Goal: Task Accomplishment & Management: Manage account settings

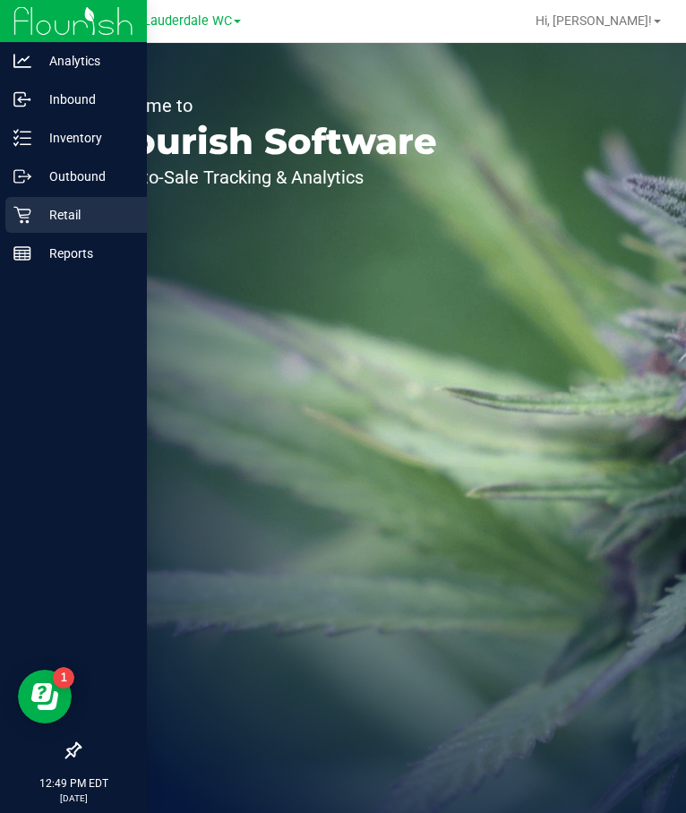
click at [23, 221] on icon at bounding box center [22, 215] width 18 height 18
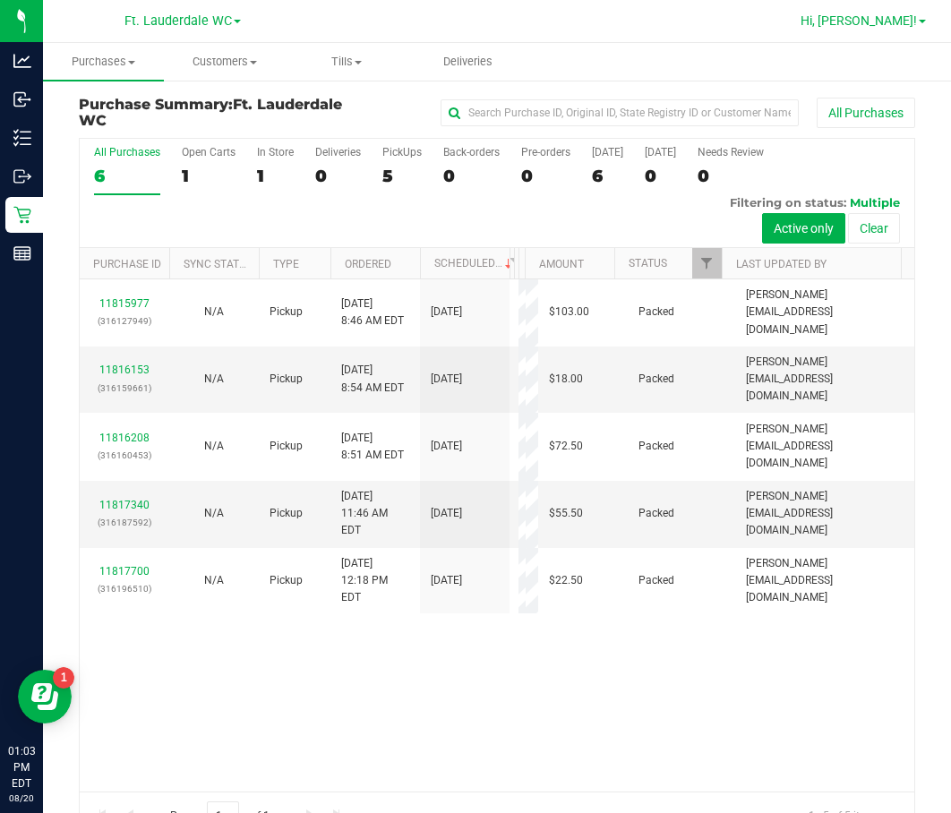
click at [685, 22] on span "Hi, [PERSON_NAME]!" at bounding box center [858, 20] width 116 height 14
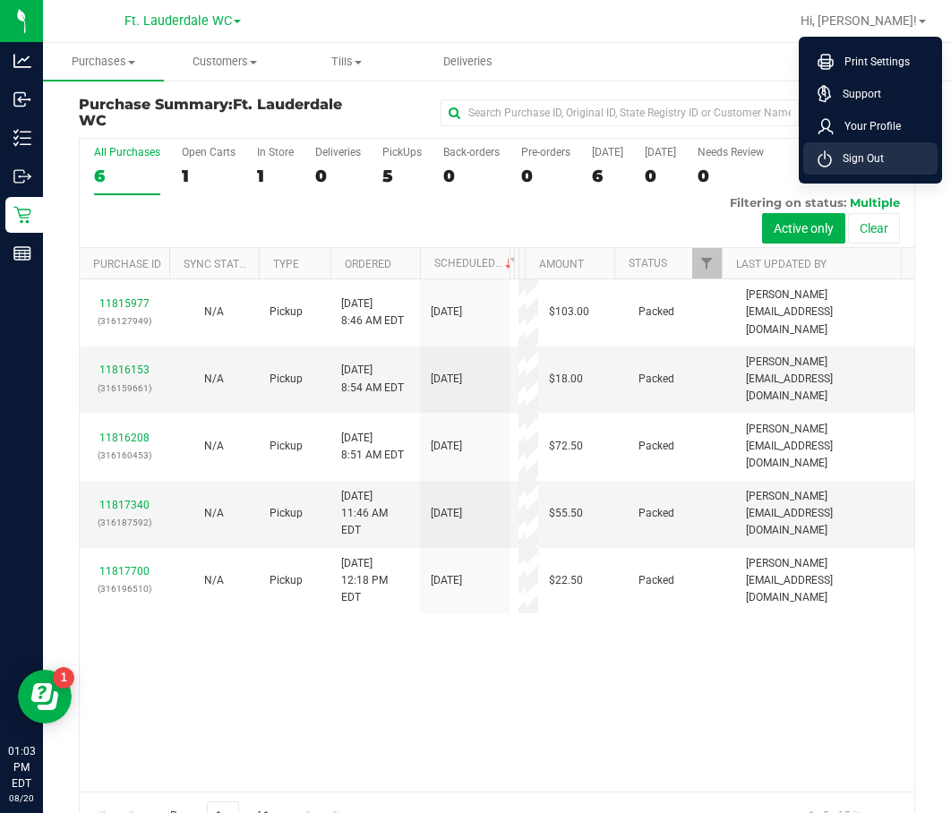
click at [685, 156] on span "Sign Out" at bounding box center [858, 159] width 52 height 18
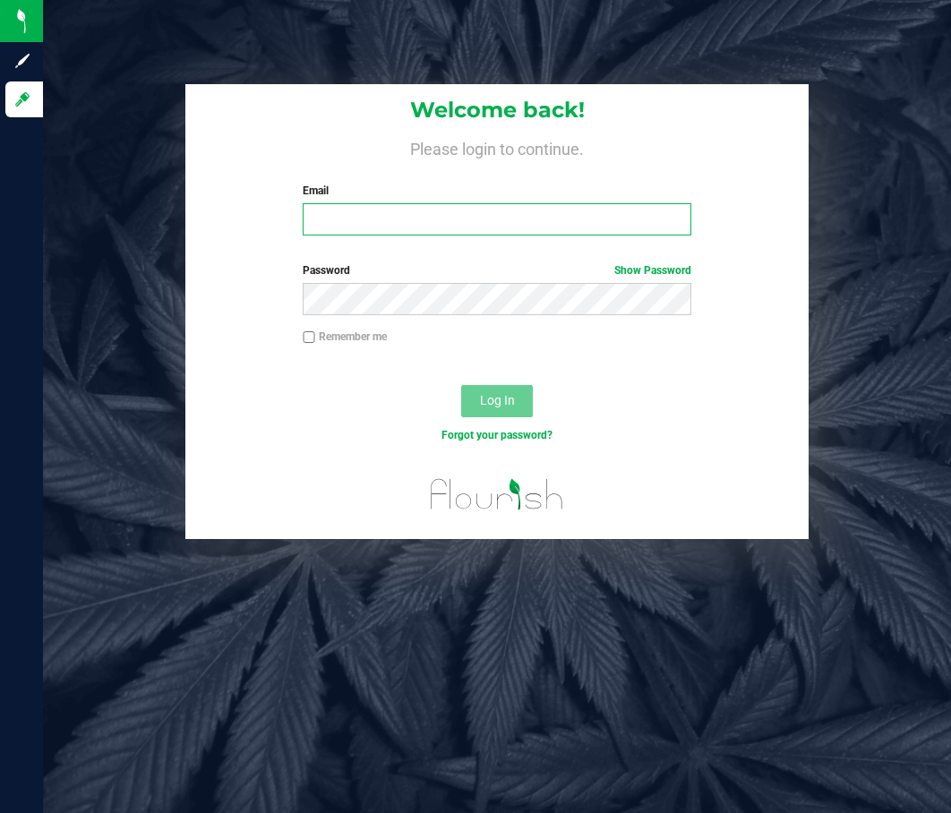
click at [334, 216] on input "Email" at bounding box center [497, 219] width 389 height 32
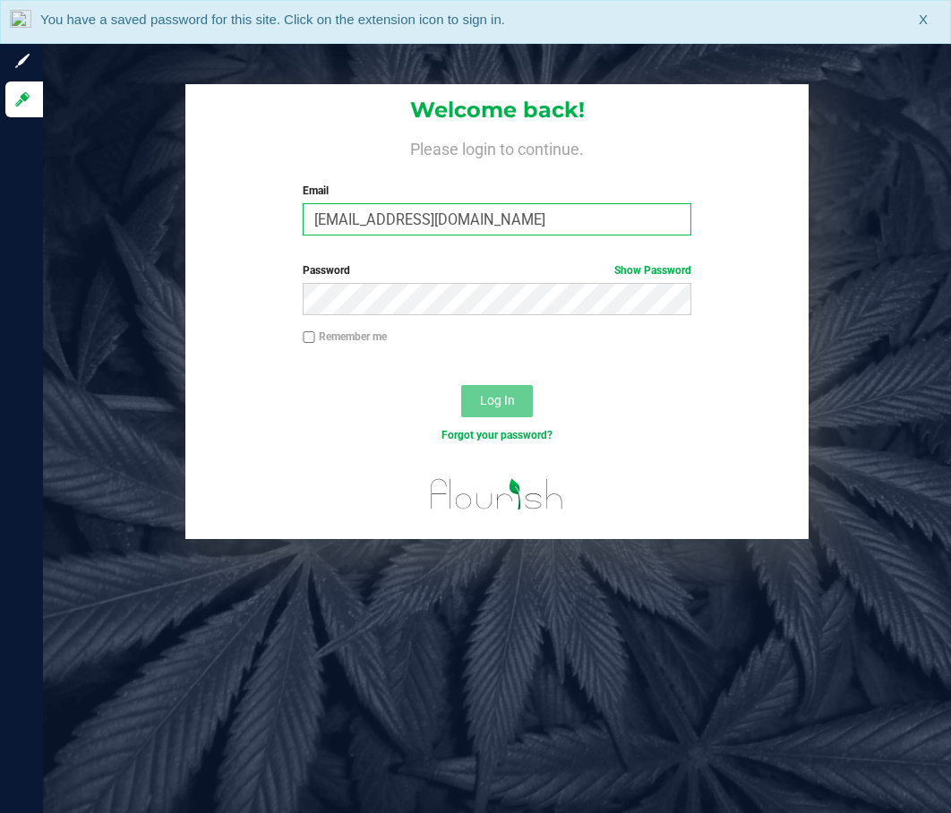
type input "[EMAIL_ADDRESS][DOMAIN_NAME]"
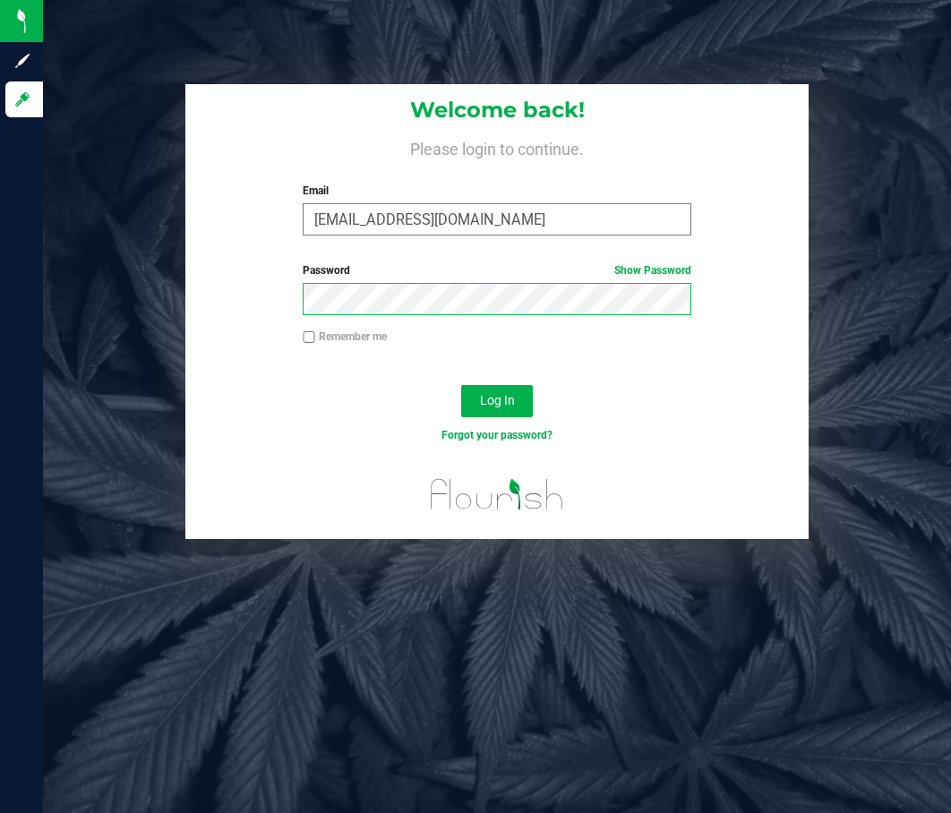
click at [461, 385] on button "Log In" at bounding box center [497, 401] width 72 height 32
